Goal: Task Accomplishment & Management: Manage account settings

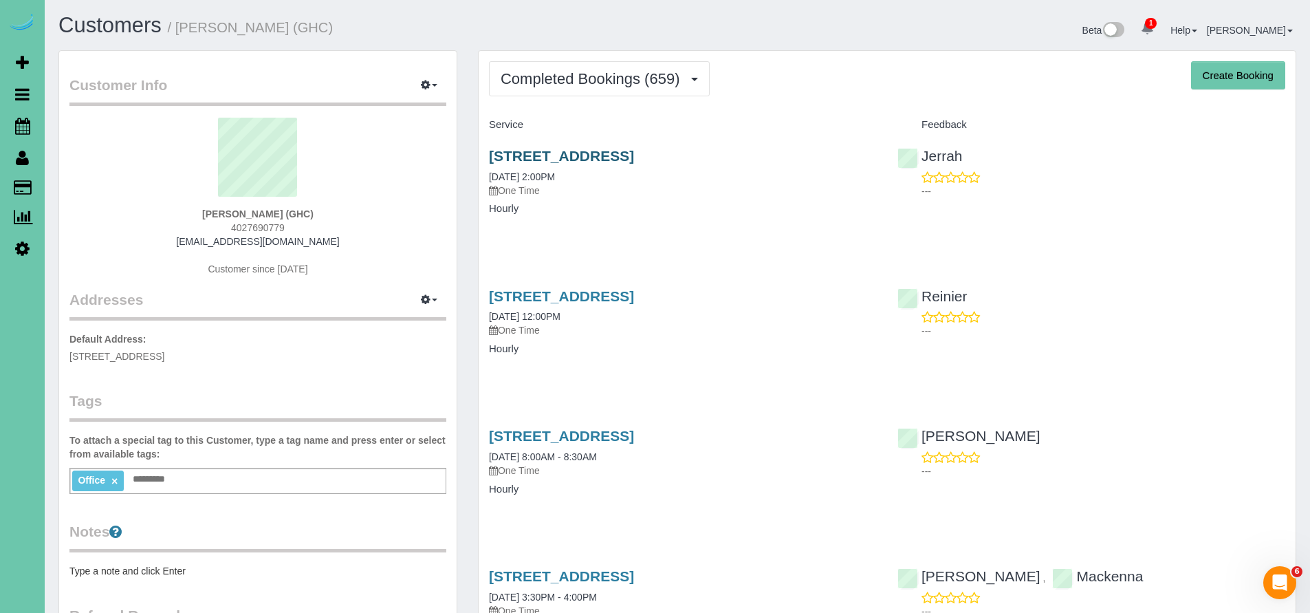
click at [634, 153] on link "[STREET_ADDRESS]" at bounding box center [561, 156] width 145 height 16
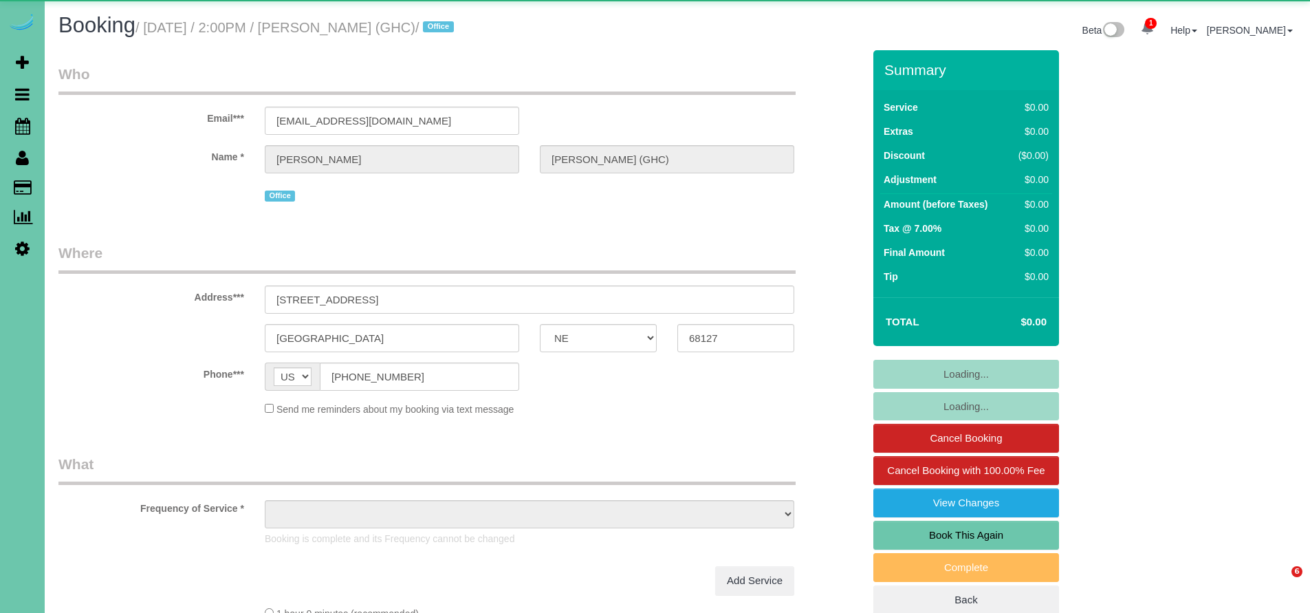
select select "NE"
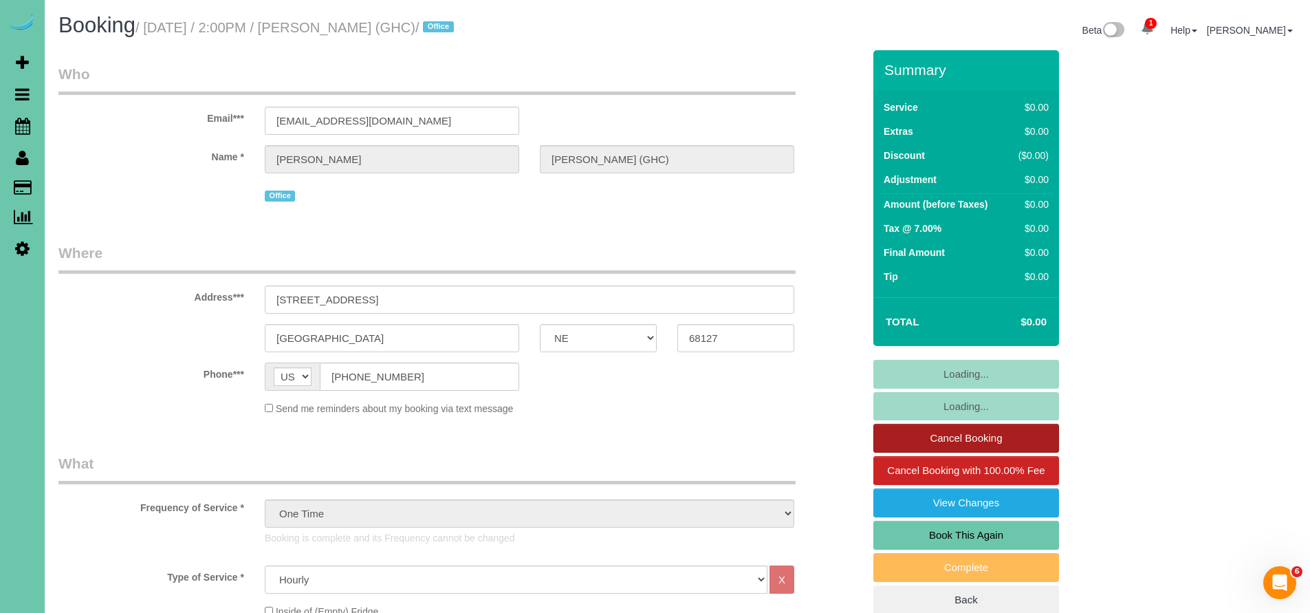
select select "object:907"
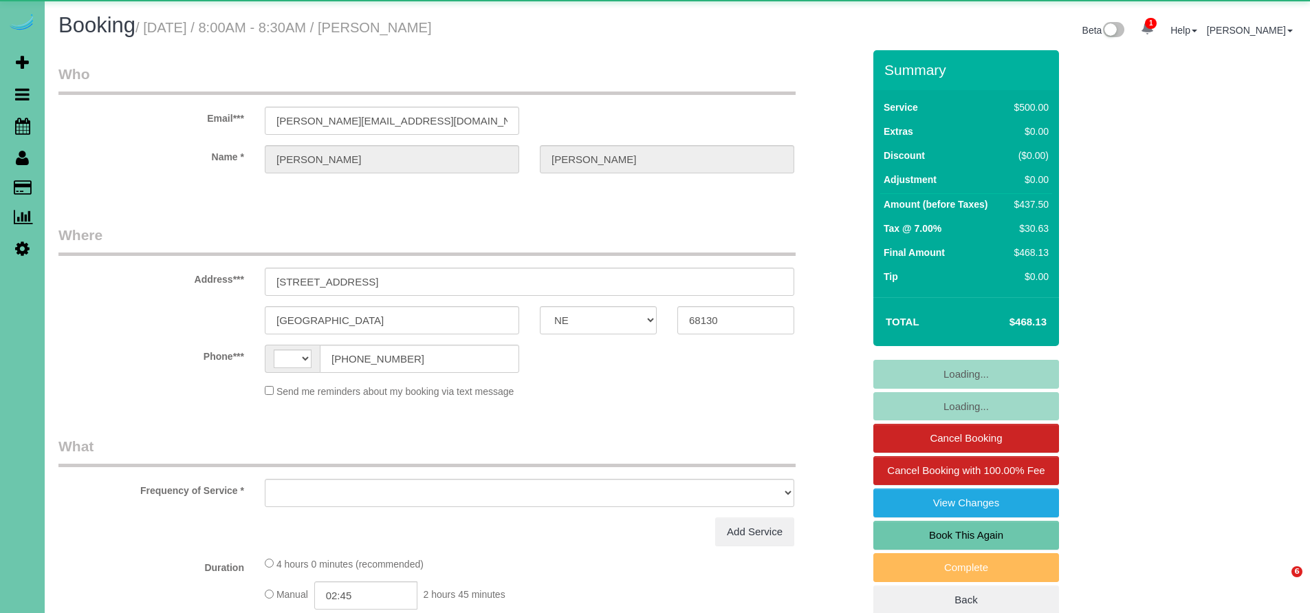
select select "NE"
select select "string:US"
select select "object:638"
select select "string:fspay-210164bb-7b3f-43ae-882a-0c534bd1711d"
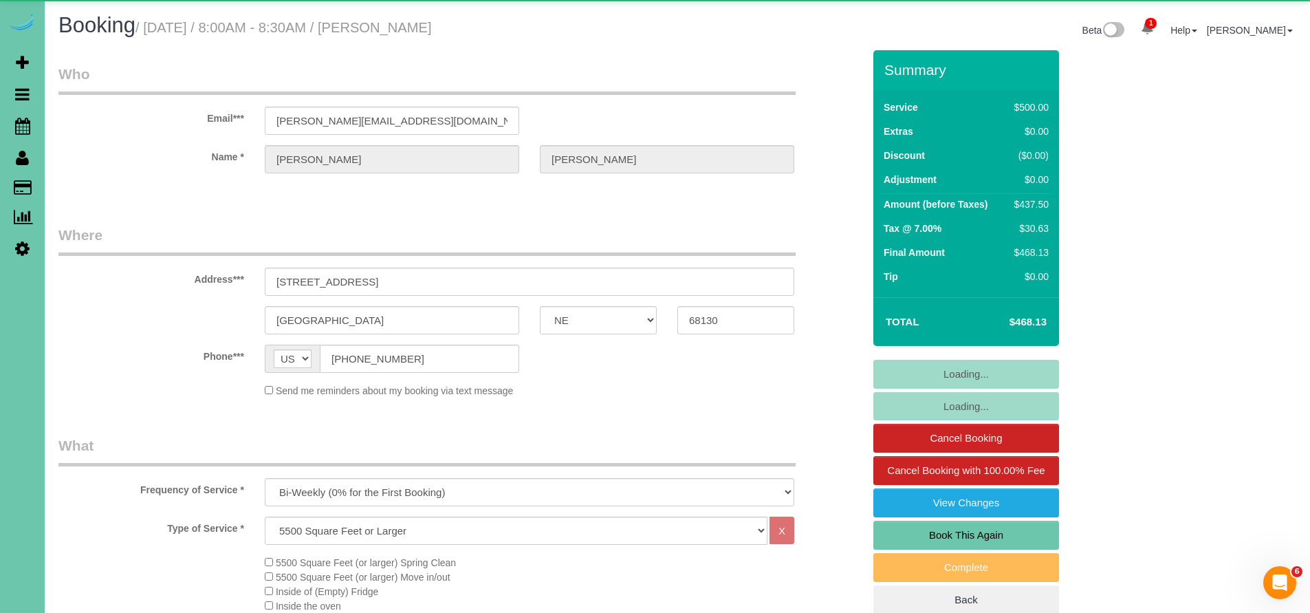
select select "object:858"
select select "number:37"
select select "number:43"
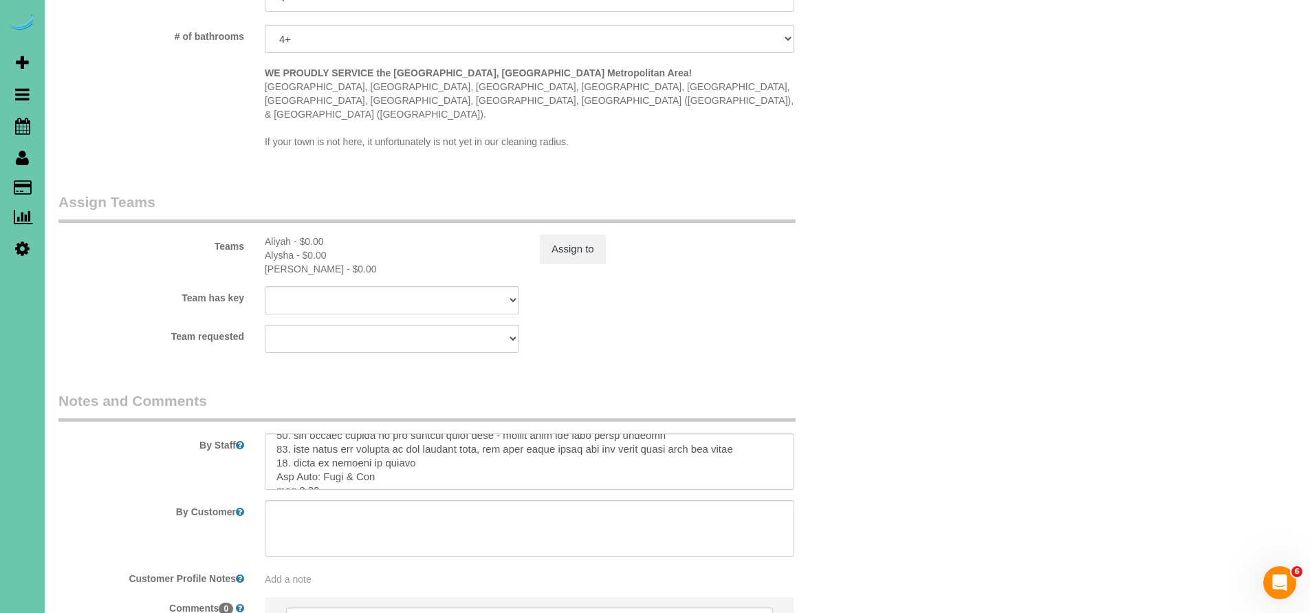
scroll to position [248, 0]
click at [417, 433] on textarea at bounding box center [529, 461] width 529 height 56
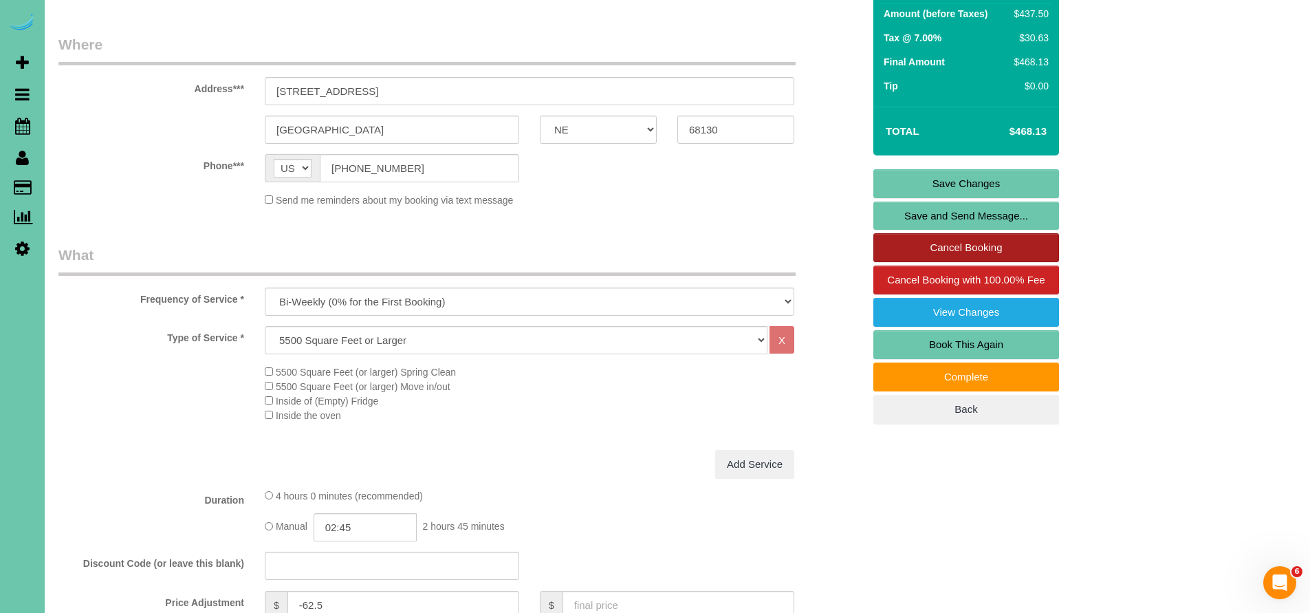
scroll to position [160, 0]
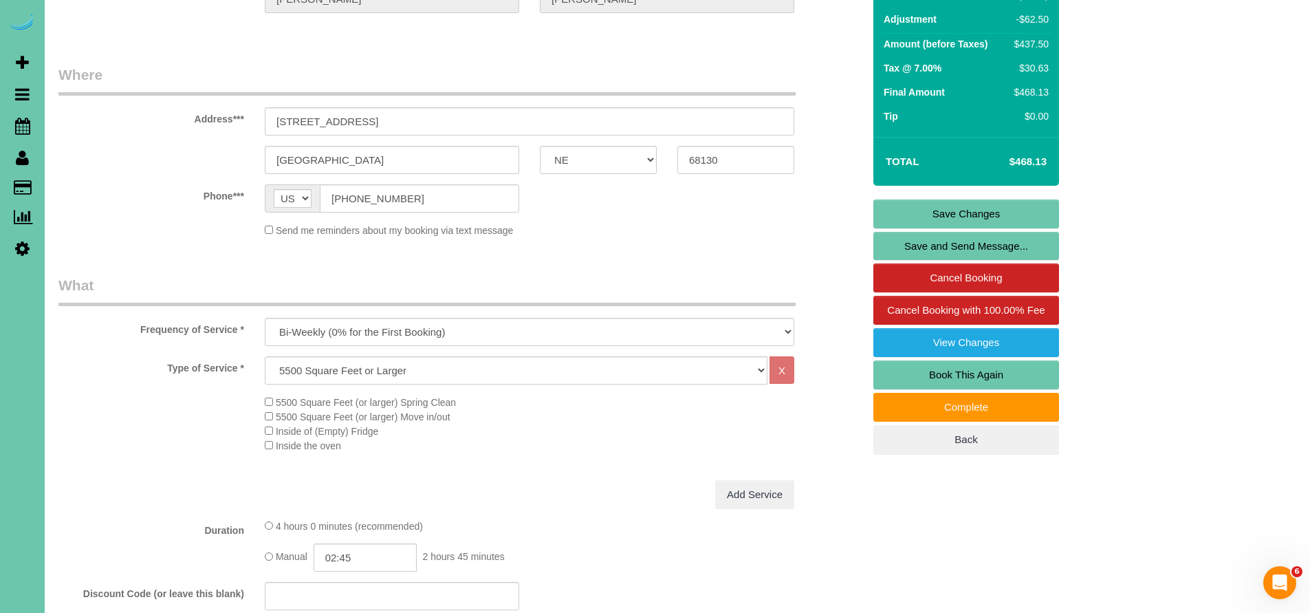
type textarea "**You will need to bring in your ladder, light fixtures have been missed and ne…"
click at [985, 209] on link "Save Changes" at bounding box center [966, 213] width 186 height 29
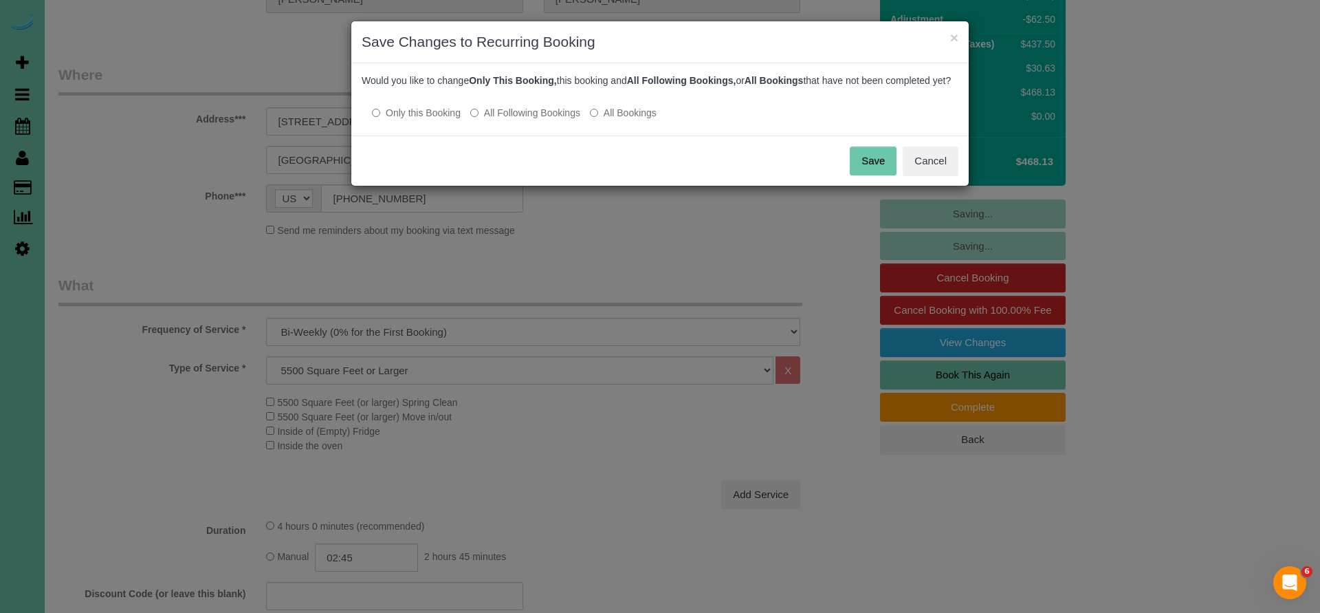
click at [862, 169] on button "Save" at bounding box center [873, 160] width 47 height 29
